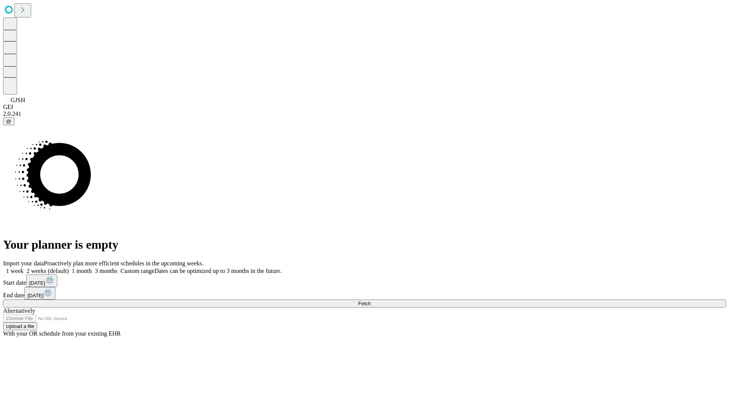
click at [370, 301] on span "Fetch" at bounding box center [364, 304] width 13 height 6
